Goal: Obtain resource: Download file/media

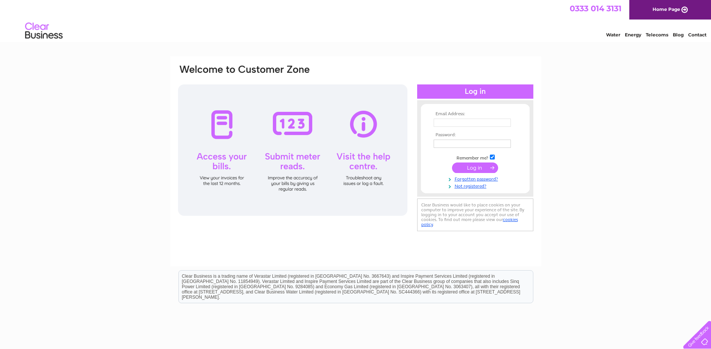
type input "suppliers@hbnl.co.uk"
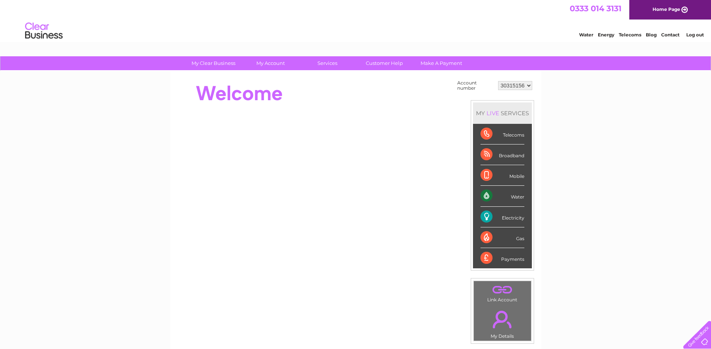
click at [524, 87] on select "30315156" at bounding box center [515, 85] width 34 height 9
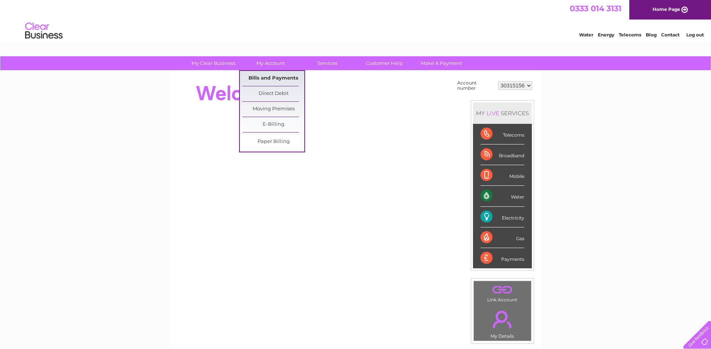
click at [267, 82] on link "Bills and Payments" at bounding box center [274, 78] width 62 height 15
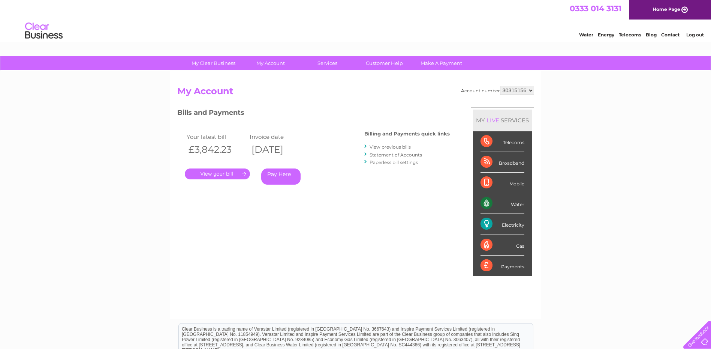
click at [228, 176] on link "." at bounding box center [217, 173] width 65 height 11
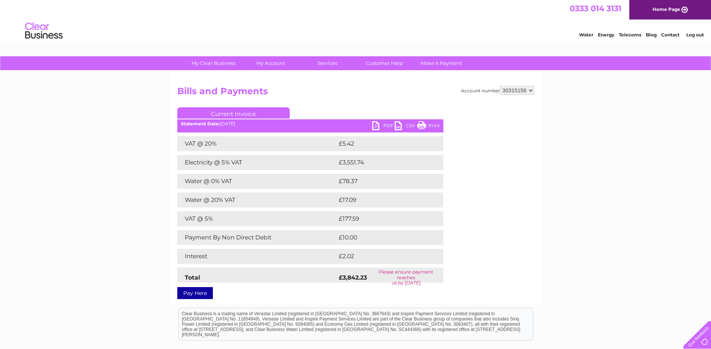
click at [379, 128] on link "PDF" at bounding box center [383, 126] width 22 height 11
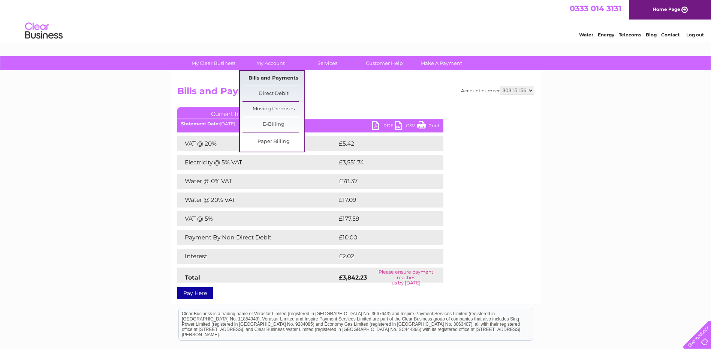
click at [261, 76] on link "Bills and Payments" at bounding box center [274, 78] width 62 height 15
click at [257, 77] on link "Bills and Payments" at bounding box center [274, 78] width 62 height 15
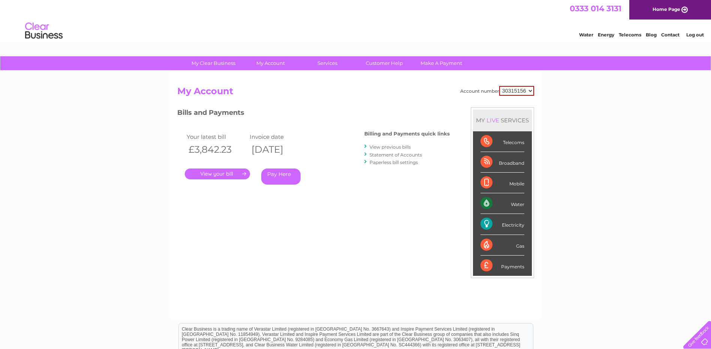
click at [375, 147] on link "View previous bills" at bounding box center [390, 147] width 41 height 6
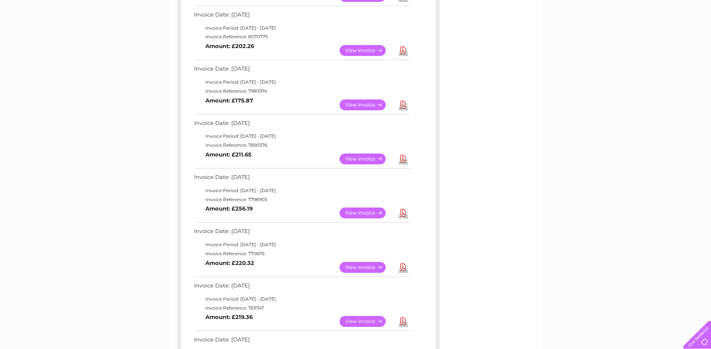
scroll to position [75, 0]
